Goal: Find specific page/section: Find specific page/section

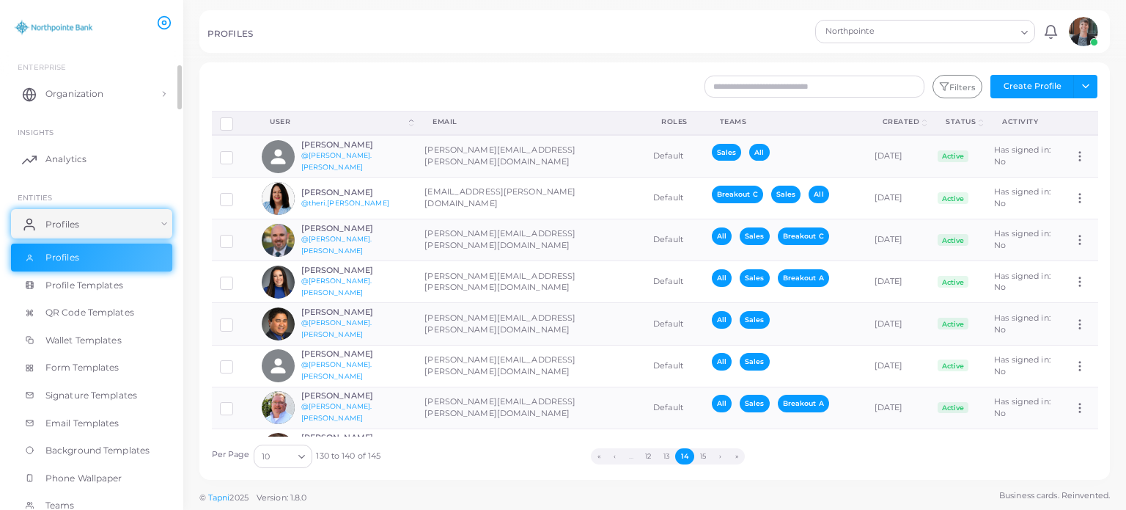
scroll to position [5, 0]
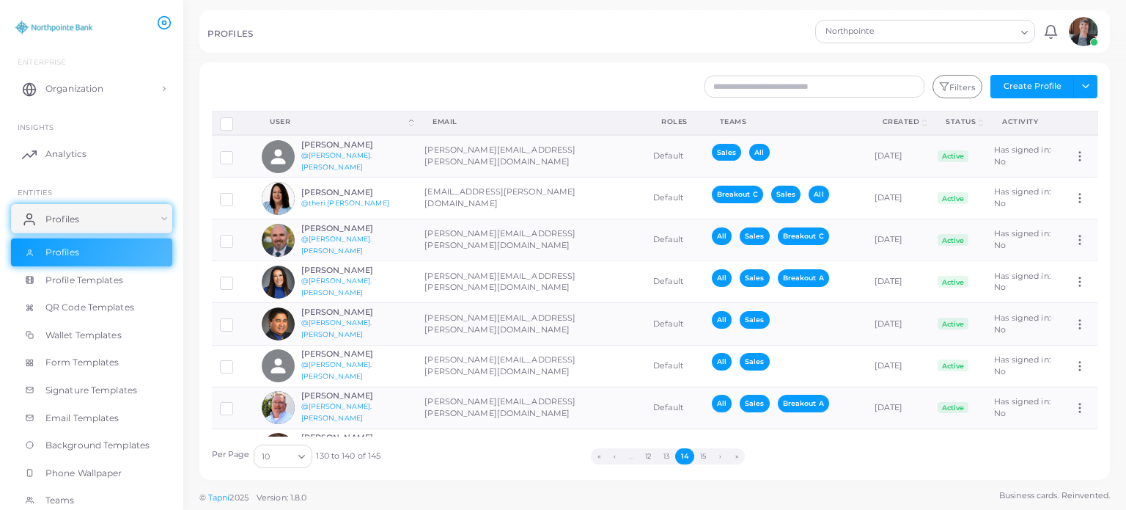
click at [453, 34] on div "PROFILES" at bounding box center [508, 36] width 603 height 15
click at [941, 455] on ul "« ‹ … 12 13 14 15 › »" at bounding box center [668, 456] width 574 height 16
click at [867, 462] on ul "« ‹ … 12 13 14 15 › »" at bounding box center [668, 456] width 574 height 16
click at [115, 54] on ul "Enterprise Organization Analytics All Profiles All Contacts All Products INSIGH…" at bounding box center [91, 440] width 183 height 804
click at [56, 246] on span "Profiles" at bounding box center [66, 252] width 34 height 13
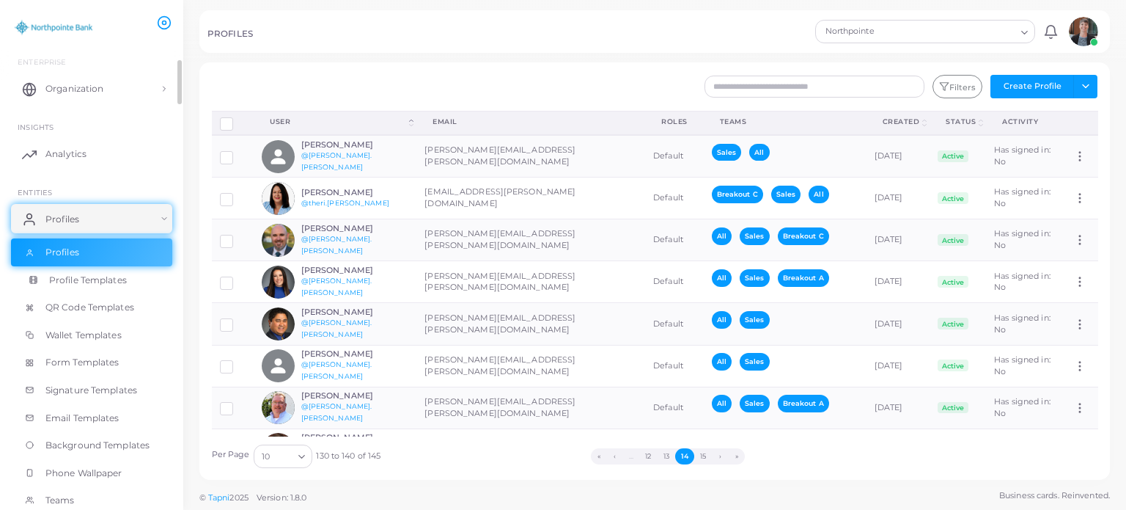
click at [56, 285] on span "Profile Templates" at bounding box center [88, 279] width 78 height 13
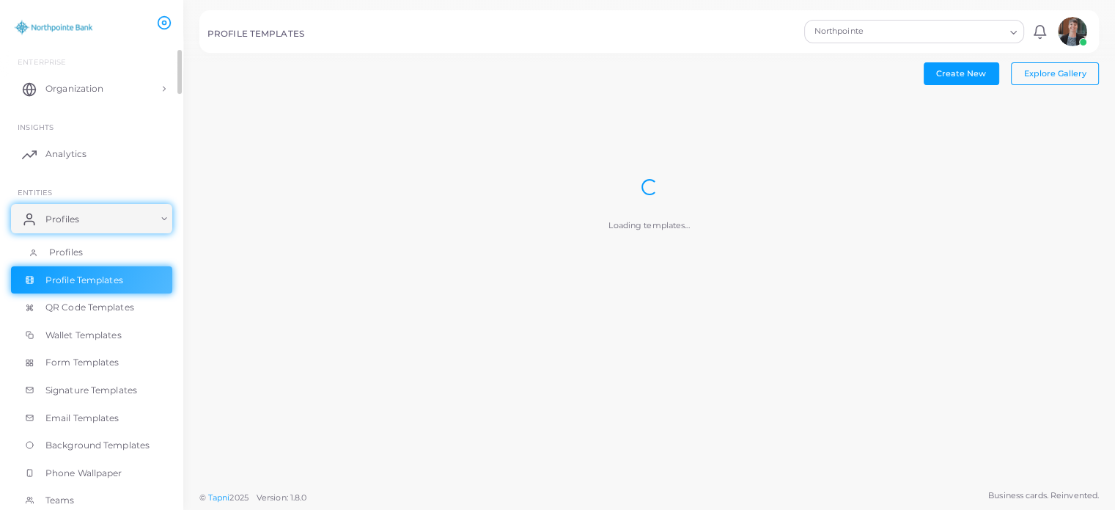
click at [70, 251] on span "Profiles" at bounding box center [66, 252] width 34 height 13
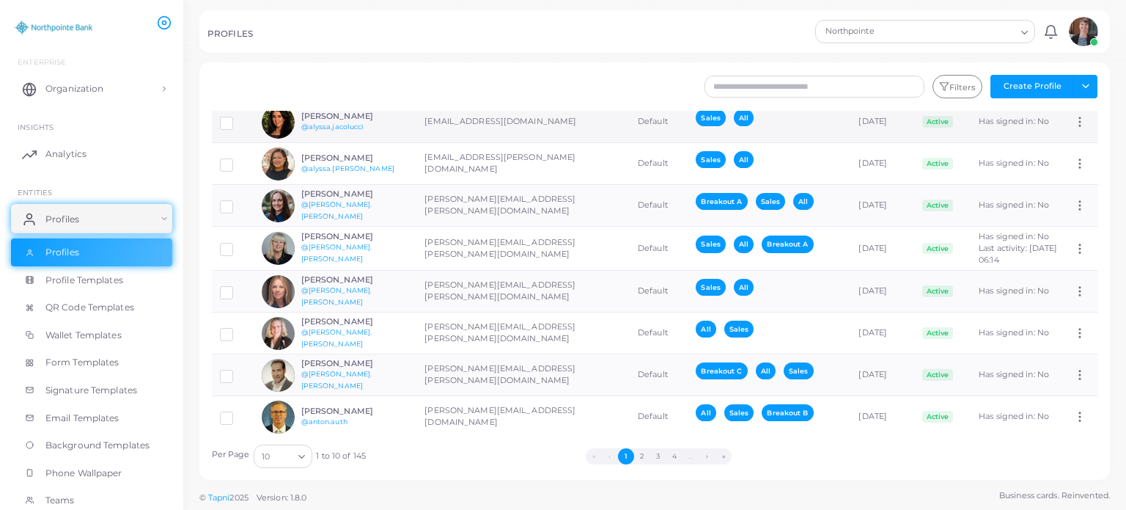
scroll to position [150, 0]
